Goal: Navigation & Orientation: Find specific page/section

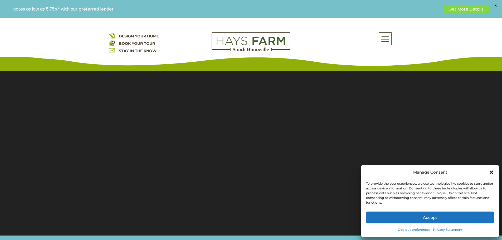
click at [492, 171] on icon "Close dialog" at bounding box center [492, 173] width 4 height 4
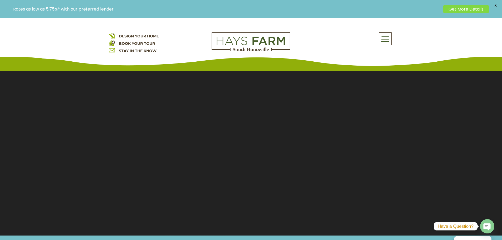
click at [386, 38] on span at bounding box center [385, 39] width 12 height 12
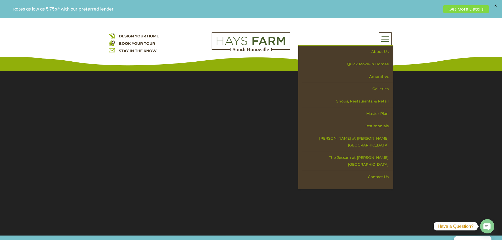
click at [132, 85] on section "Video Player 00:15 00:00 00:32 Use Up/Down Arrow keys to increase or decrease v…" at bounding box center [251, 149] width 502 height 171
click at [363, 62] on link "Quick Move-in Homes" at bounding box center [347, 64] width 91 height 12
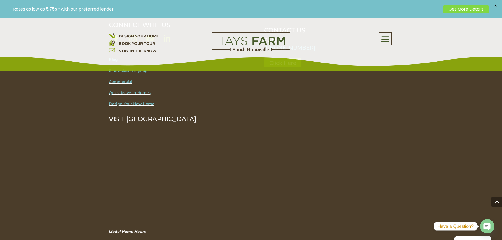
scroll to position [1081, 0]
